Goal: Task Accomplishment & Management: Complete application form

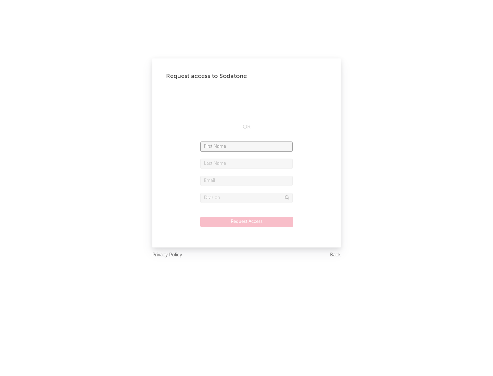
click at [246, 146] on input "text" at bounding box center [246, 147] width 92 height 10
type input "[PERSON_NAME]"
click at [246, 164] on input "text" at bounding box center [246, 164] width 92 height 10
type input "[PERSON_NAME]"
click at [246, 181] on input "text" at bounding box center [246, 181] width 92 height 10
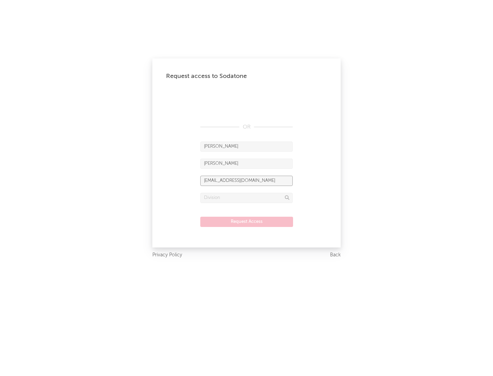
type input "[EMAIL_ADDRESS][DOMAIN_NAME]"
click at [246, 198] on input "text" at bounding box center [246, 198] width 92 height 10
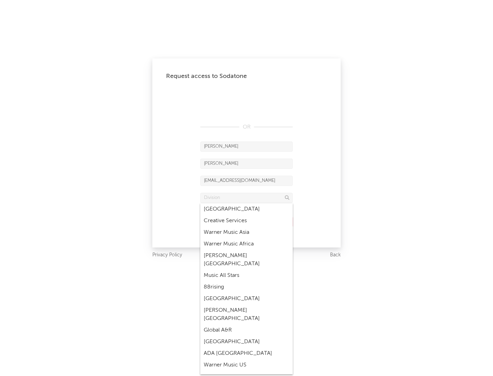
click at [246, 270] on div "Music All Stars" at bounding box center [246, 276] width 92 height 12
type input "Music All Stars"
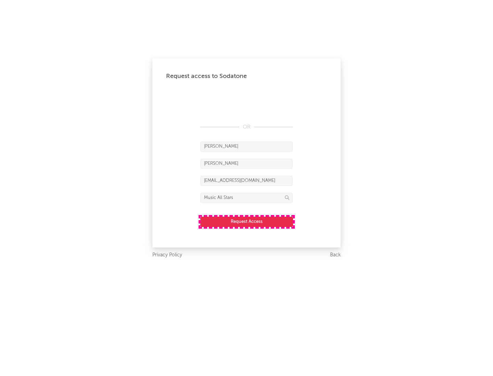
click at [246, 222] on button "Request Access" at bounding box center [246, 222] width 93 height 10
